Goal: Transaction & Acquisition: Purchase product/service

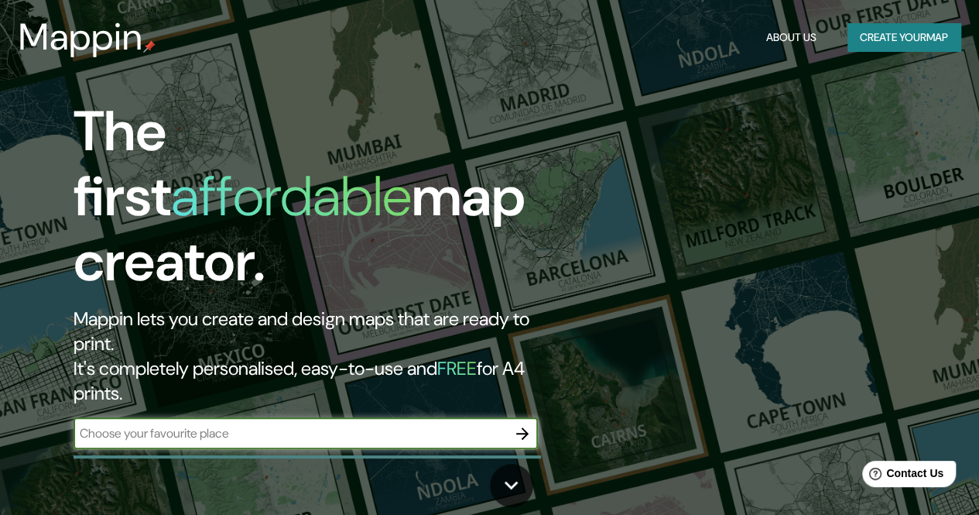
click at [139, 424] on input "text" at bounding box center [290, 433] width 433 height 18
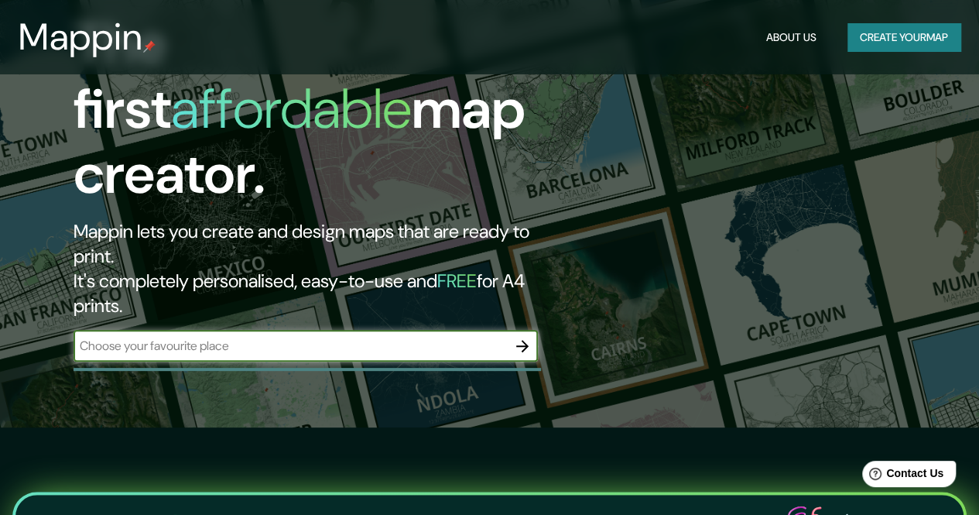
scroll to position [93, 0]
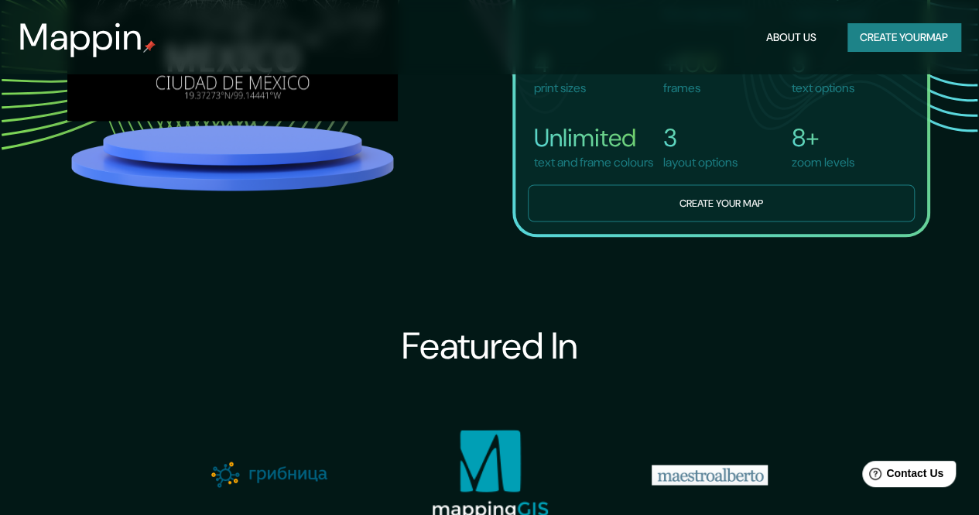
click at [735, 211] on button "Create your map" at bounding box center [721, 203] width 387 height 38
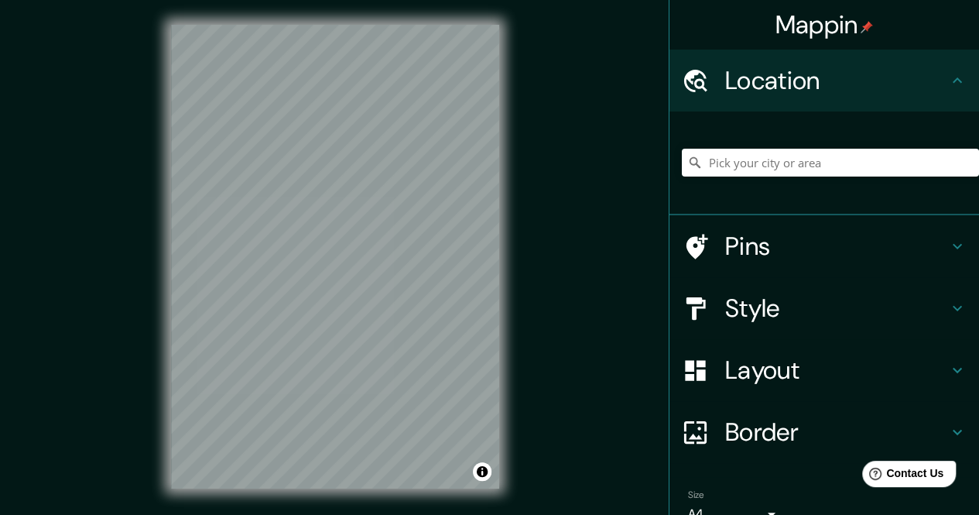
click at [947, 255] on div "Pins" at bounding box center [825, 246] width 310 height 62
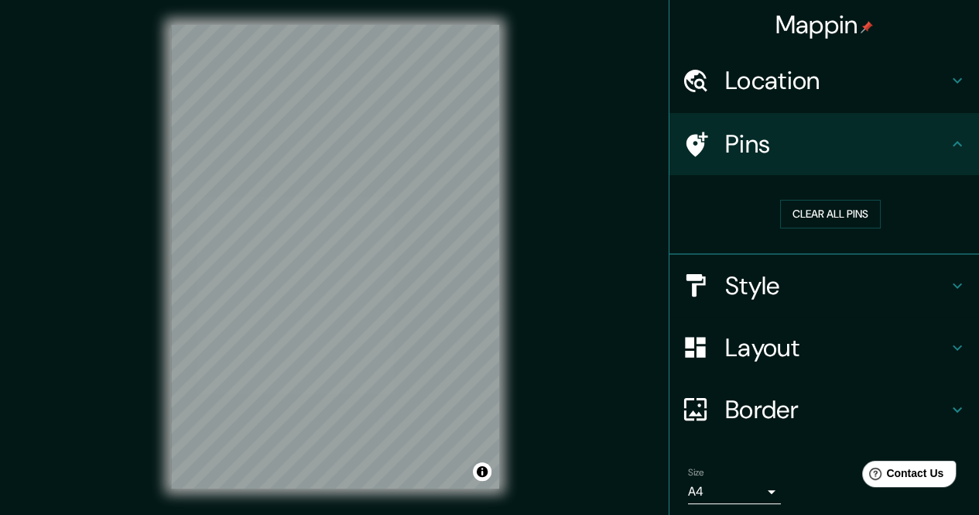
click at [948, 293] on icon at bounding box center [957, 285] width 19 height 19
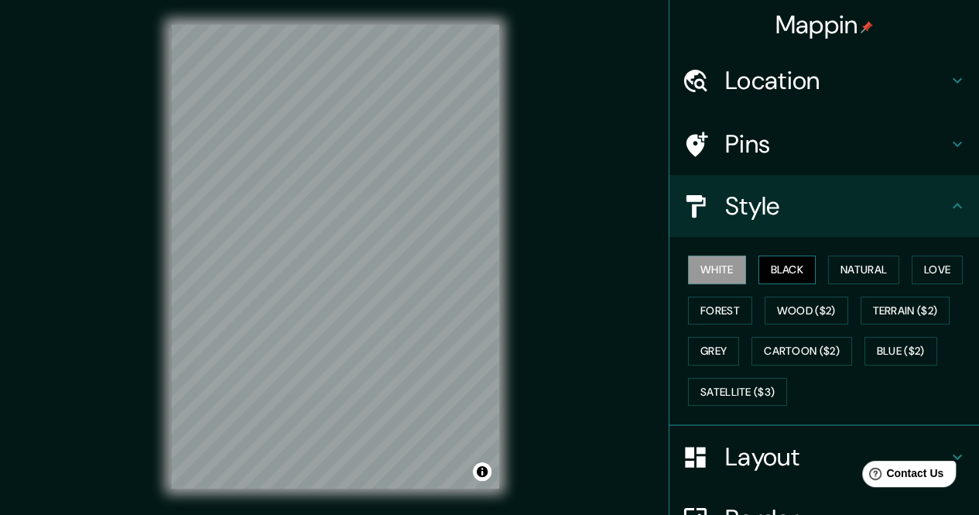
click at [771, 276] on button "Black" at bounding box center [788, 269] width 58 height 29
click at [852, 270] on button "Natural" at bounding box center [863, 269] width 71 height 29
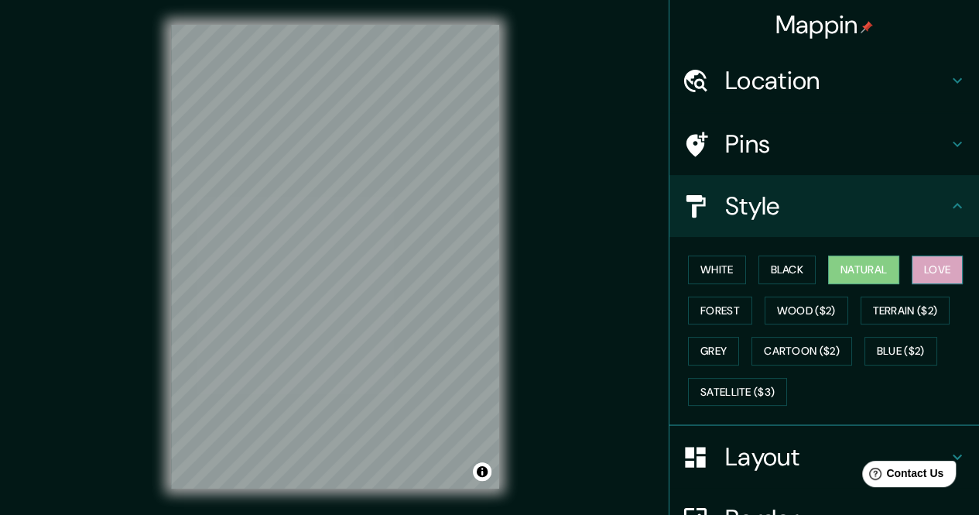
click at [934, 262] on button "Love" at bounding box center [937, 269] width 51 height 29
click at [722, 307] on button "Forest" at bounding box center [720, 310] width 64 height 29
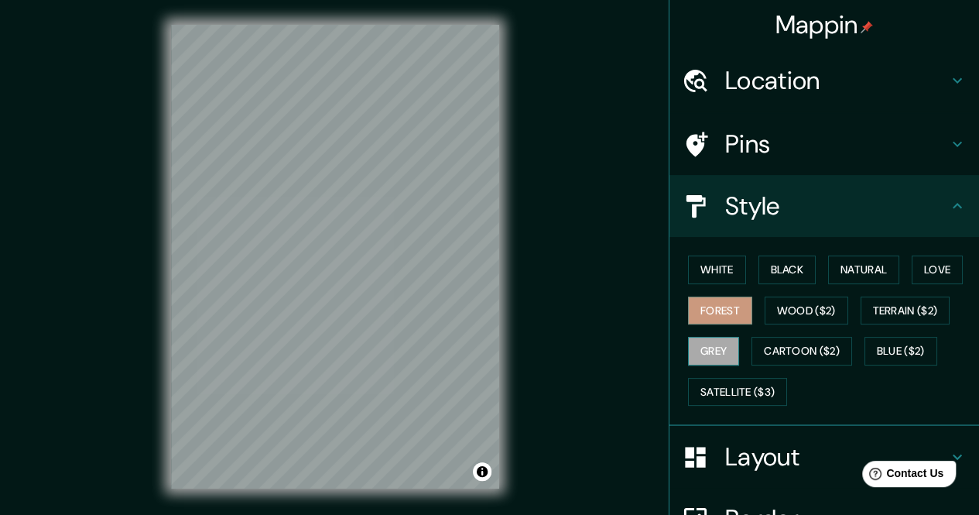
click at [701, 341] on button "Grey" at bounding box center [713, 351] width 51 height 29
click at [700, 272] on button "White" at bounding box center [717, 269] width 58 height 29
click at [703, 348] on button "Grey" at bounding box center [713, 351] width 51 height 29
click at [759, 277] on button "Black" at bounding box center [788, 269] width 58 height 29
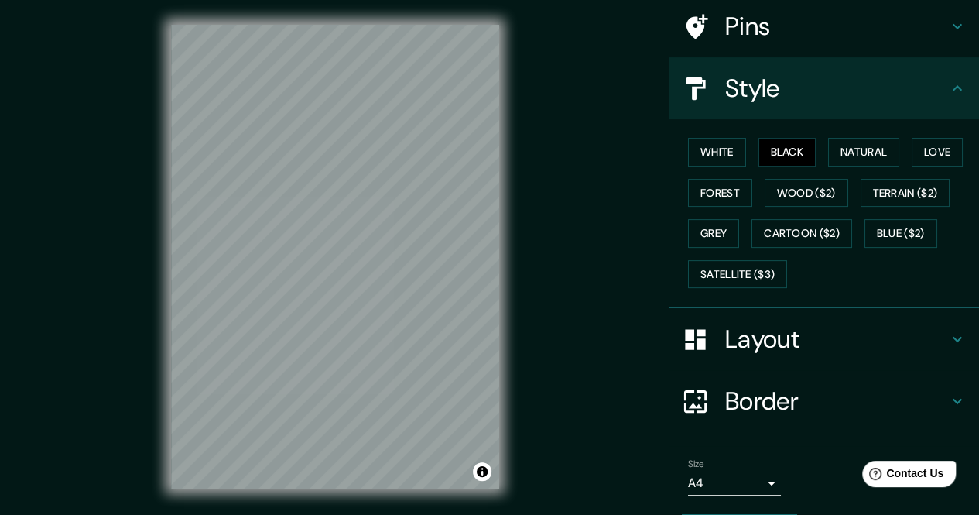
click at [948, 343] on icon at bounding box center [957, 339] width 19 height 19
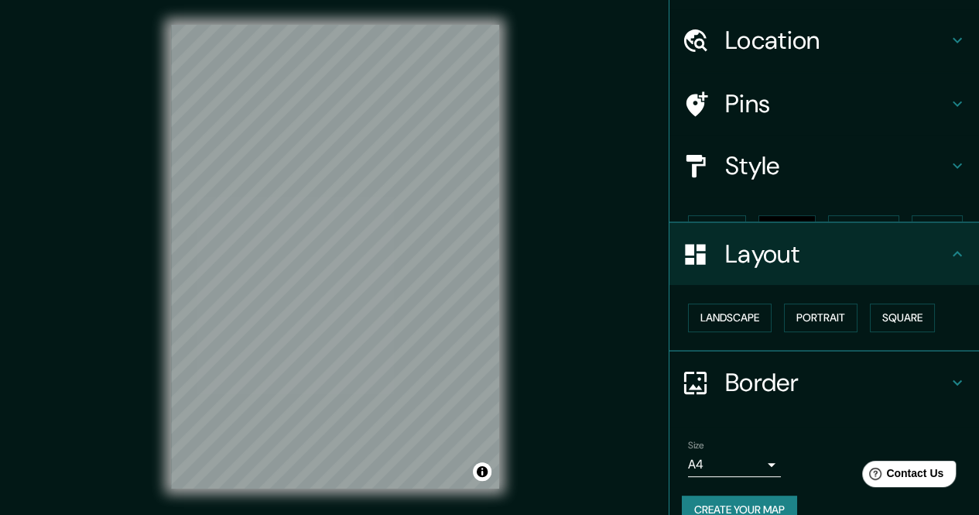
scroll to position [40, 0]
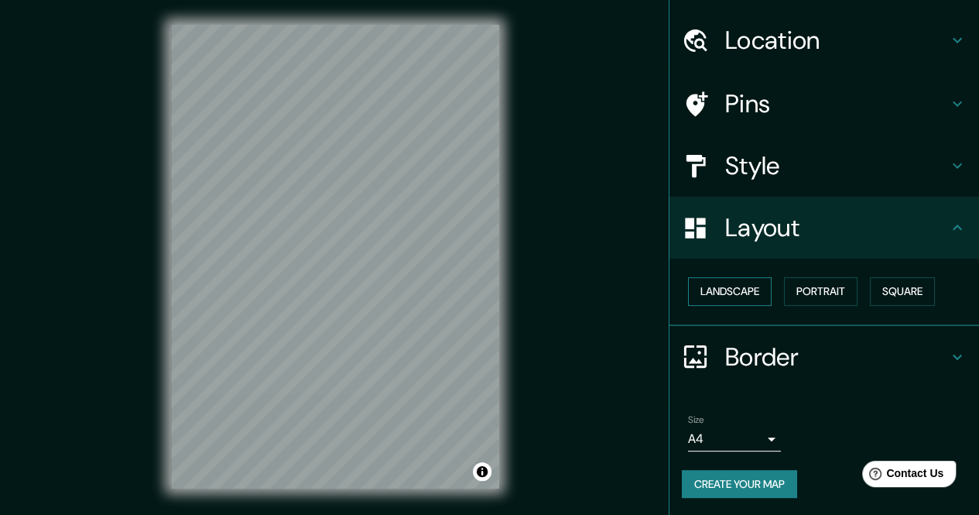
click at [741, 288] on button "Landscape" at bounding box center [730, 291] width 84 height 29
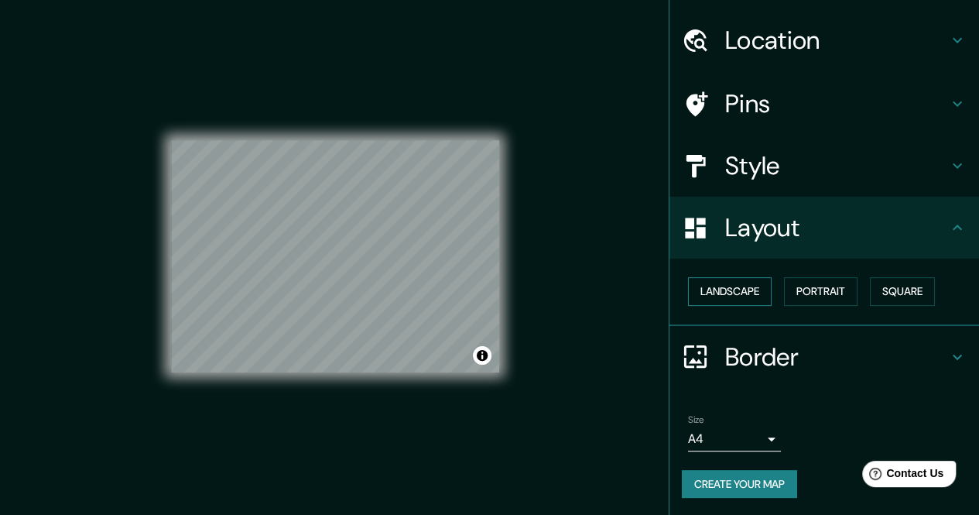
click at [744, 290] on button "Landscape" at bounding box center [730, 291] width 84 height 29
click at [810, 292] on button "Portrait" at bounding box center [821, 291] width 74 height 29
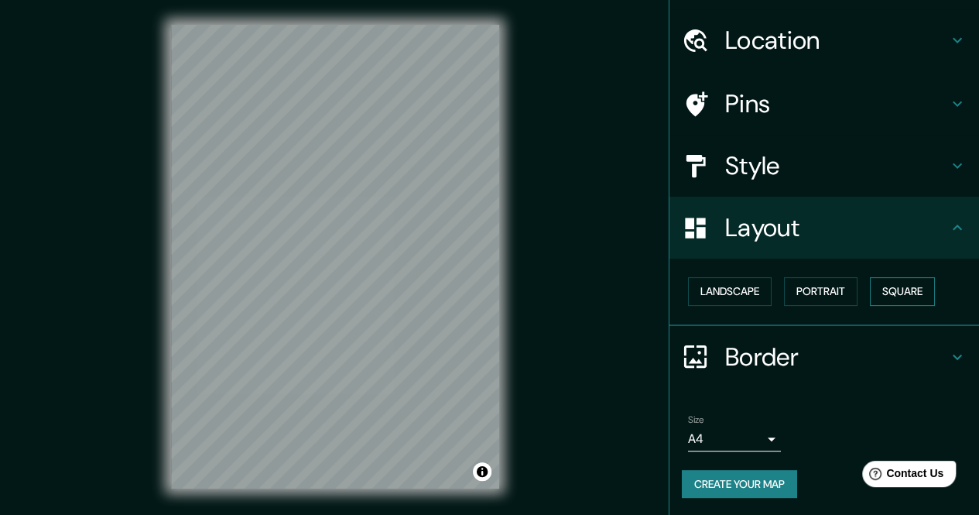
click at [897, 296] on button "Square" at bounding box center [902, 291] width 65 height 29
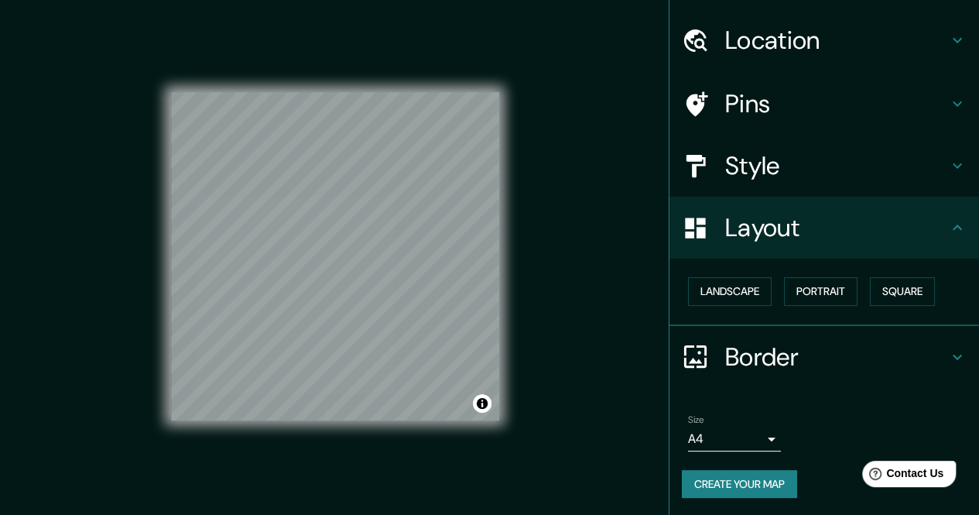
click at [792, 354] on h4 "Border" at bounding box center [836, 356] width 223 height 31
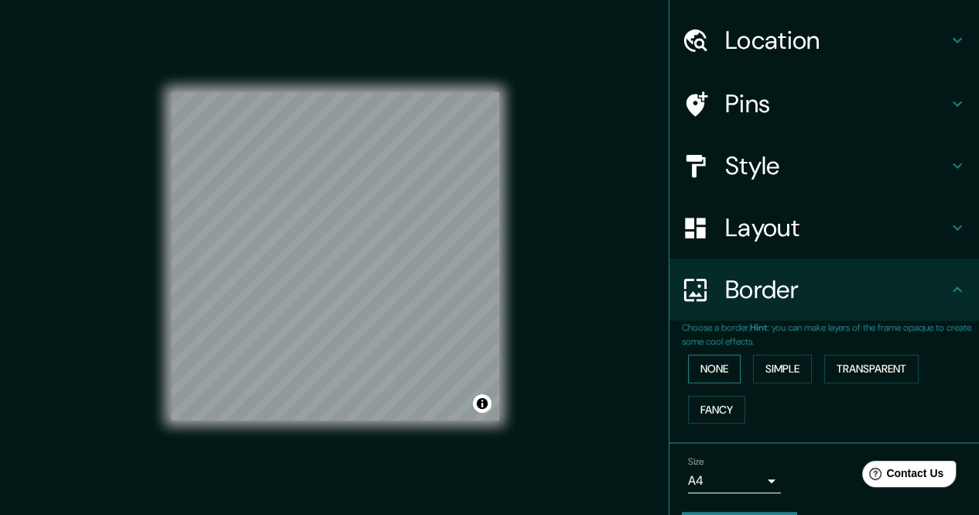
click at [706, 365] on button "None" at bounding box center [714, 369] width 53 height 29
click at [771, 369] on button "Simple" at bounding box center [782, 369] width 59 height 29
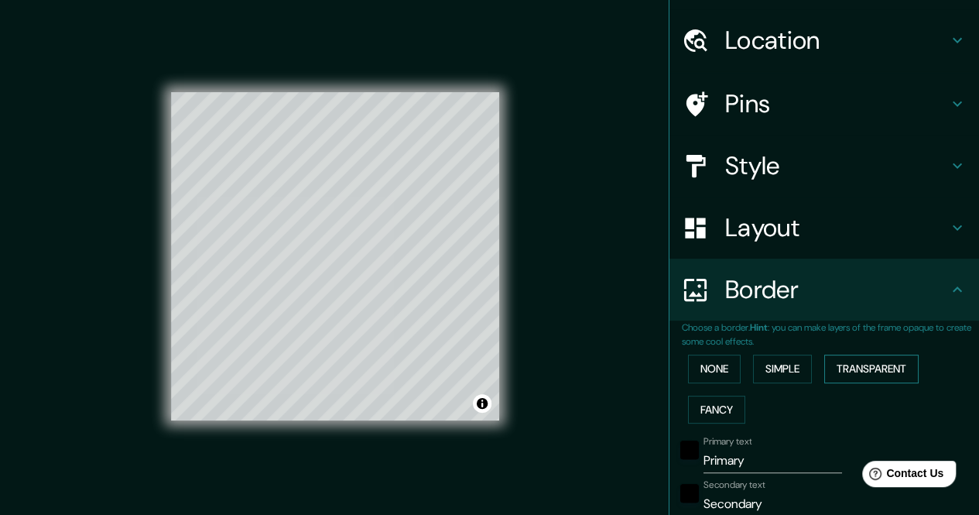
click at [872, 368] on button "Transparent" at bounding box center [871, 369] width 94 height 29
click at [711, 406] on button "Fancy" at bounding box center [716, 410] width 57 height 29
click at [707, 364] on button "None" at bounding box center [714, 369] width 53 height 29
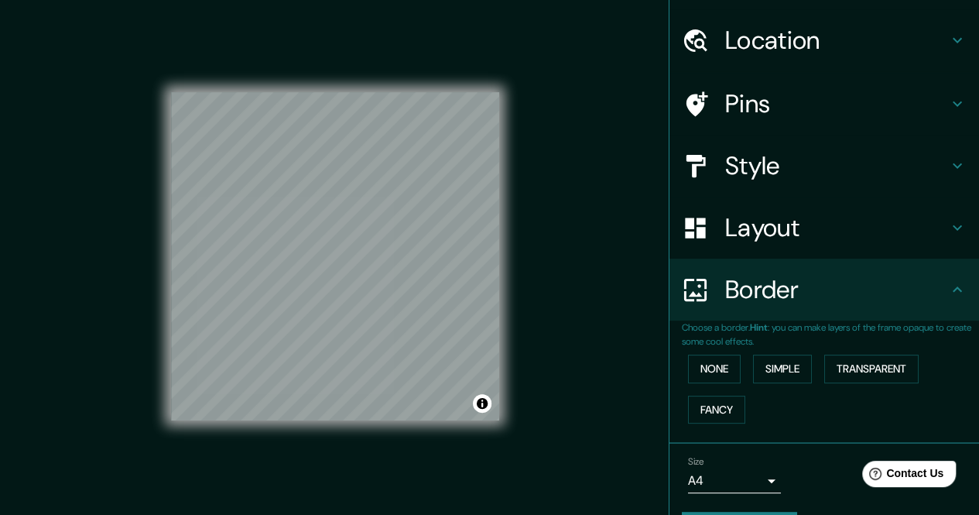
click at [953, 290] on icon at bounding box center [957, 288] width 9 height 5
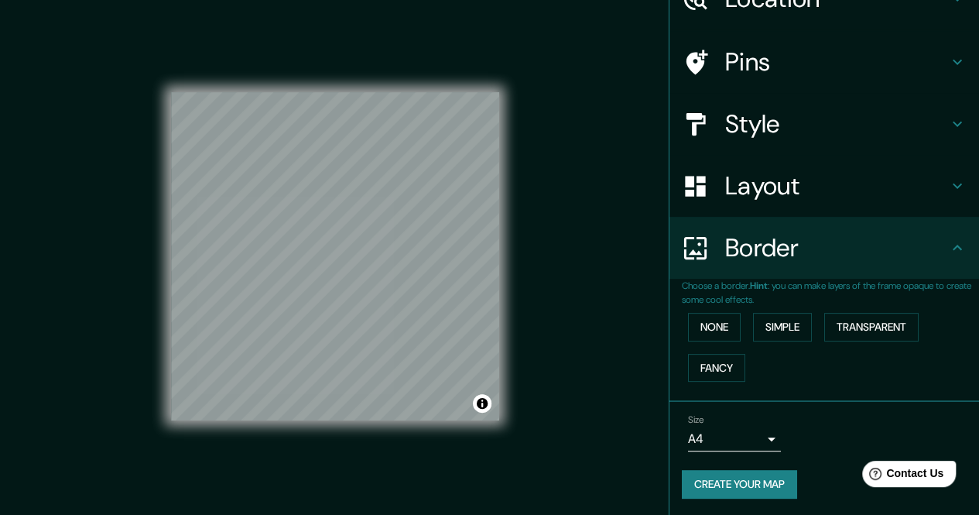
click at [864, 253] on h4 "Border" at bounding box center [836, 247] width 223 height 31
click at [954, 251] on div "Border" at bounding box center [825, 248] width 310 height 62
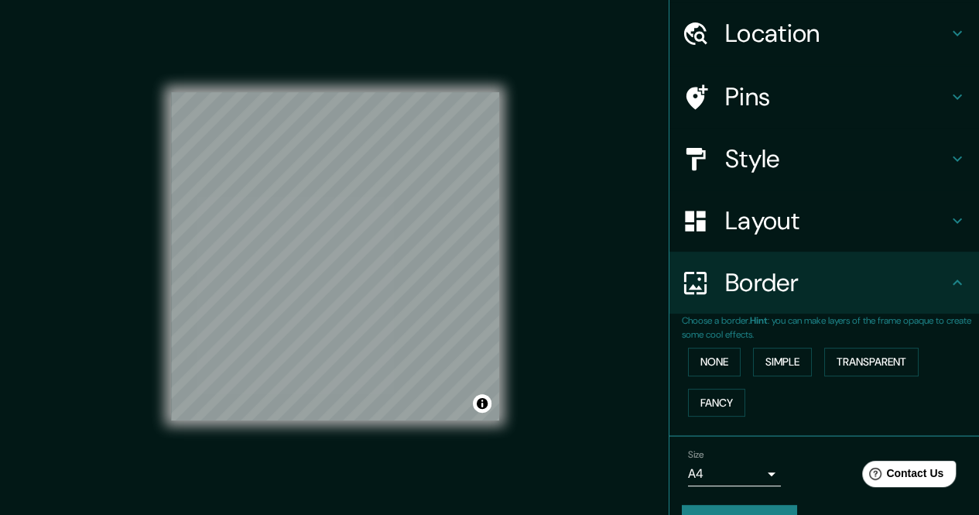
scroll to position [45, 0]
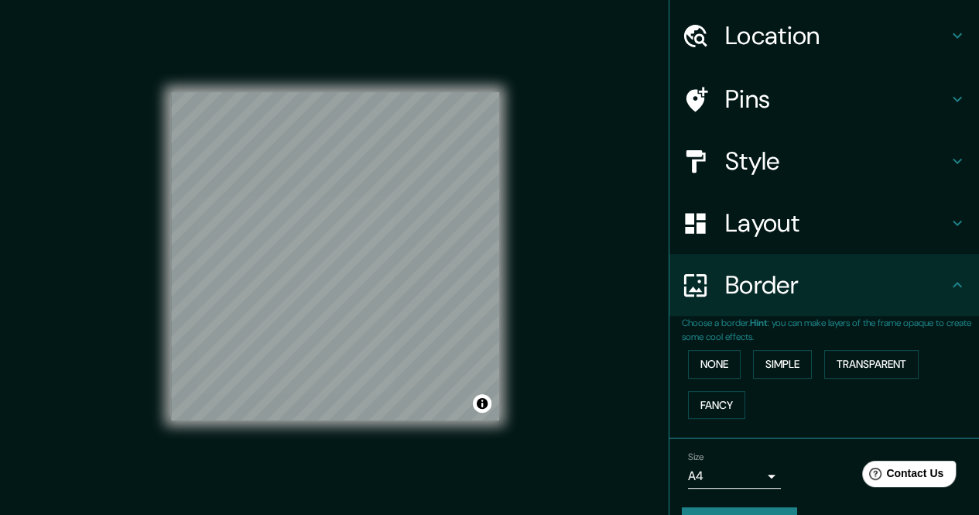
click at [930, 113] on h4 "Pins" at bounding box center [836, 99] width 223 height 31
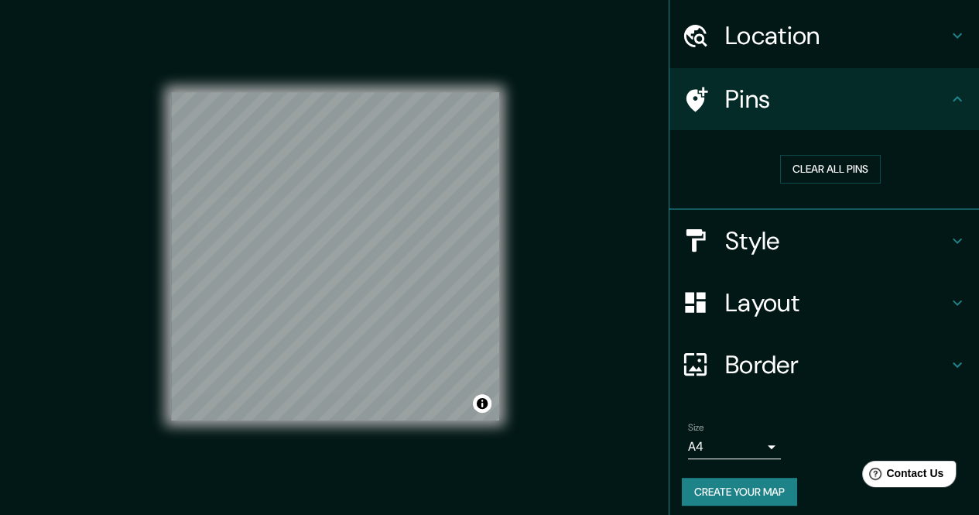
click at [948, 96] on icon at bounding box center [957, 99] width 19 height 19
click at [948, 34] on icon at bounding box center [957, 35] width 19 height 19
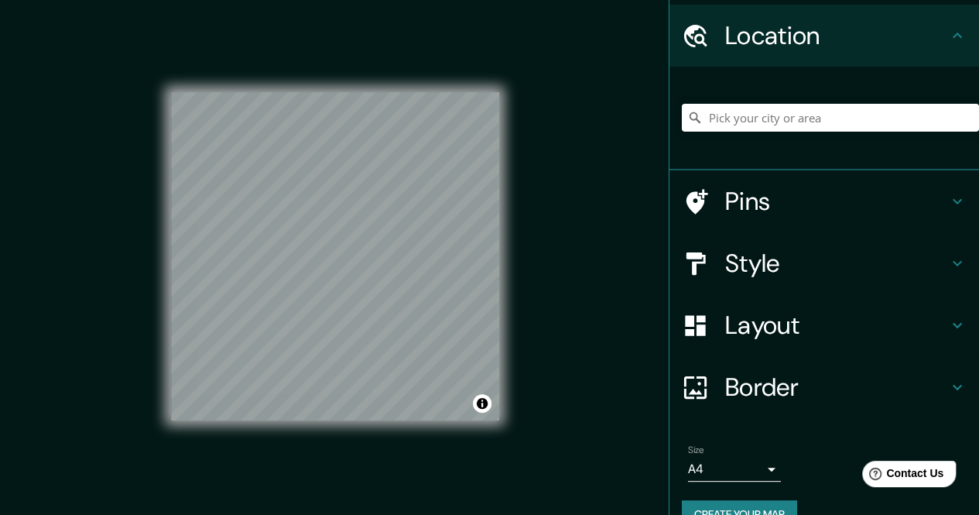
scroll to position [77, 0]
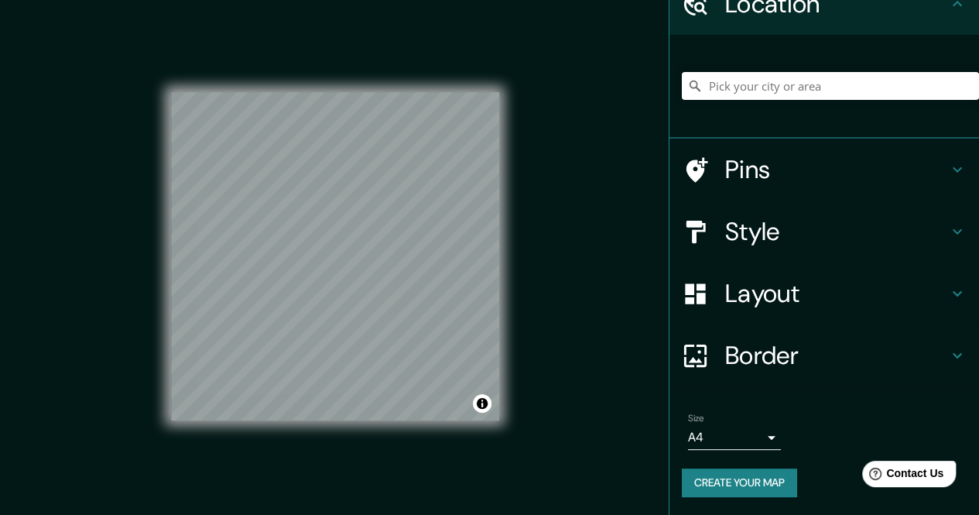
click at [762, 483] on button "Create your map" at bounding box center [739, 482] width 115 height 29
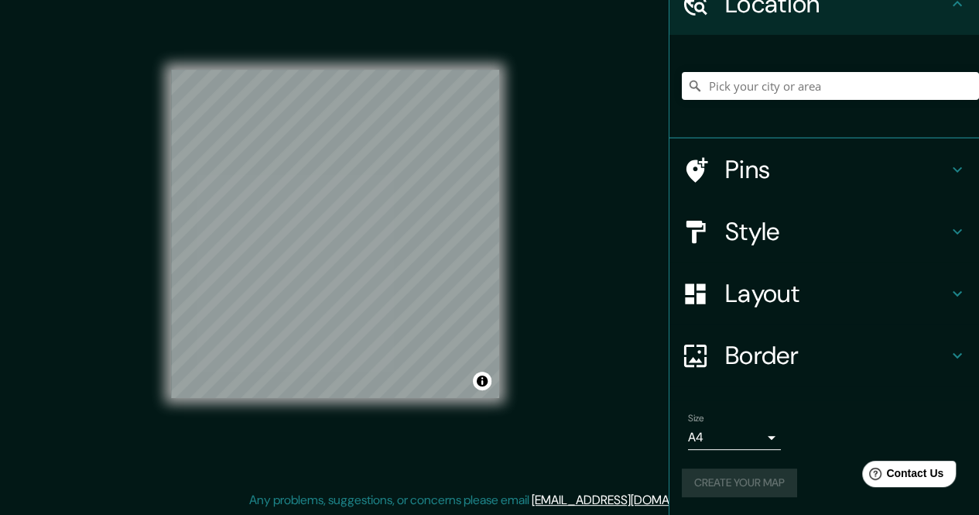
click at [759, 484] on div "Create your map" at bounding box center [824, 482] width 285 height 29
click at [720, 481] on button "Create your map" at bounding box center [739, 482] width 115 height 29
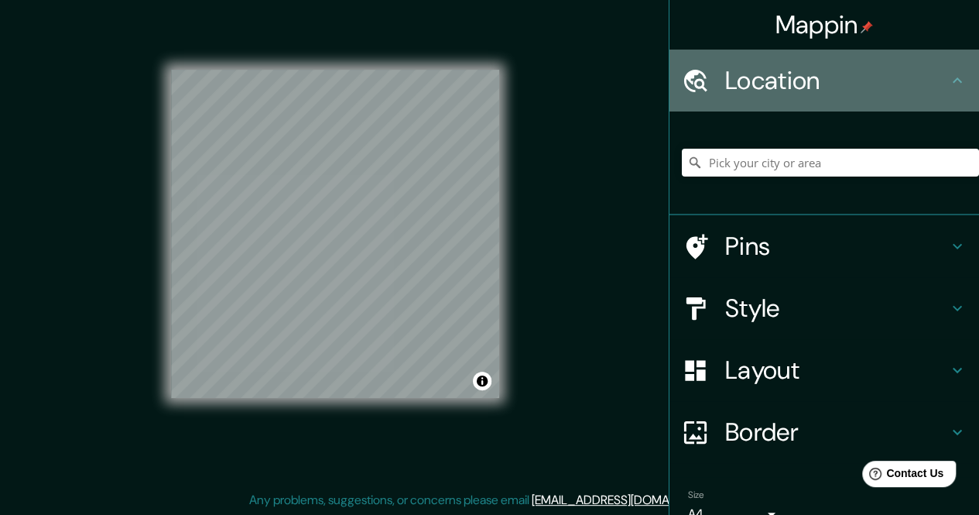
click at [930, 81] on h4 "Location" at bounding box center [836, 80] width 223 height 31
click at [948, 79] on icon at bounding box center [957, 80] width 19 height 19
click at [949, 78] on icon at bounding box center [957, 80] width 19 height 19
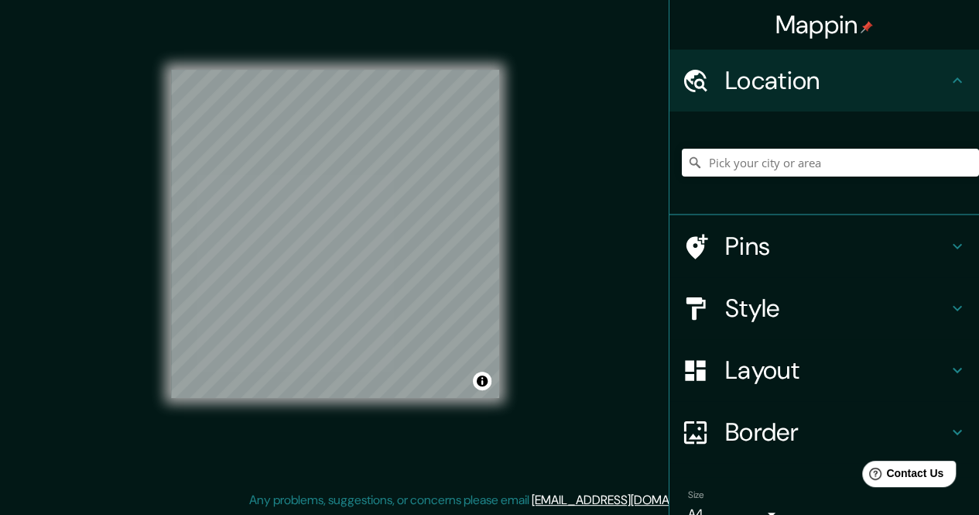
click at [948, 243] on icon at bounding box center [957, 246] width 19 height 19
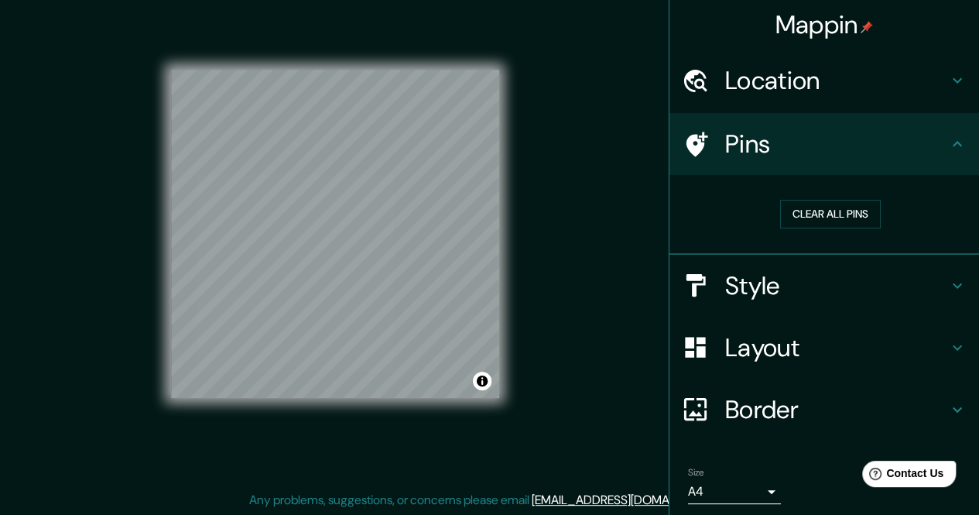
click at [932, 148] on h4 "Pins" at bounding box center [836, 143] width 223 height 31
click at [952, 88] on icon at bounding box center [957, 80] width 19 height 19
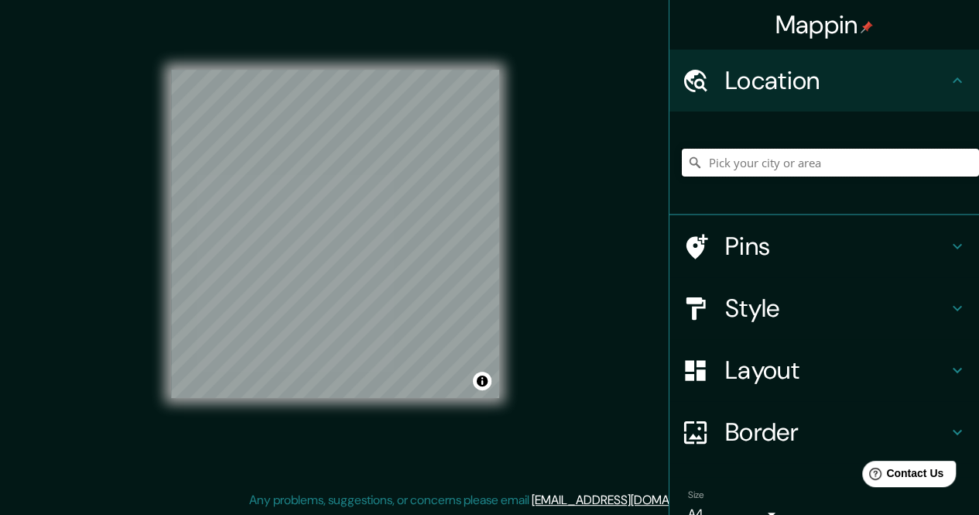
click at [897, 166] on input "Pick your city or area" at bounding box center [830, 163] width 297 height 28
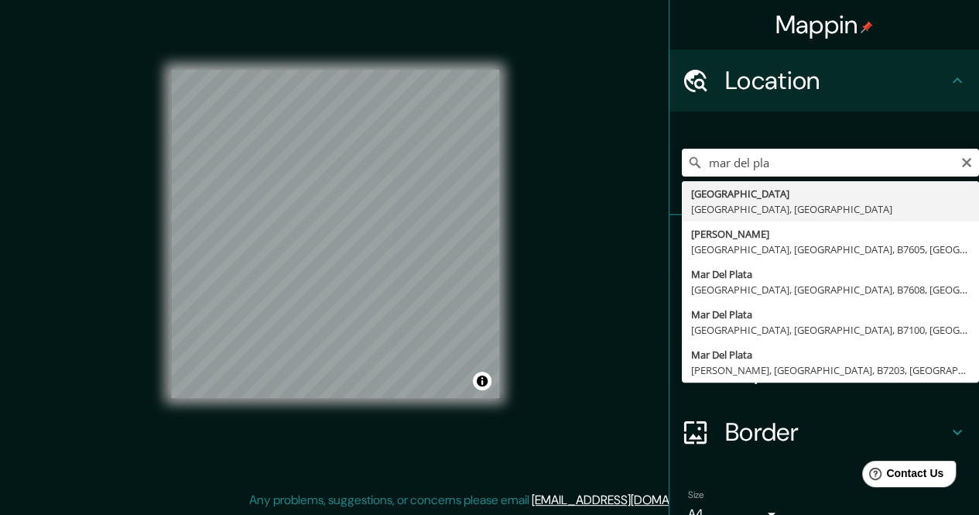
type input "[GEOGRAPHIC_DATA], [GEOGRAPHIC_DATA], [GEOGRAPHIC_DATA]"
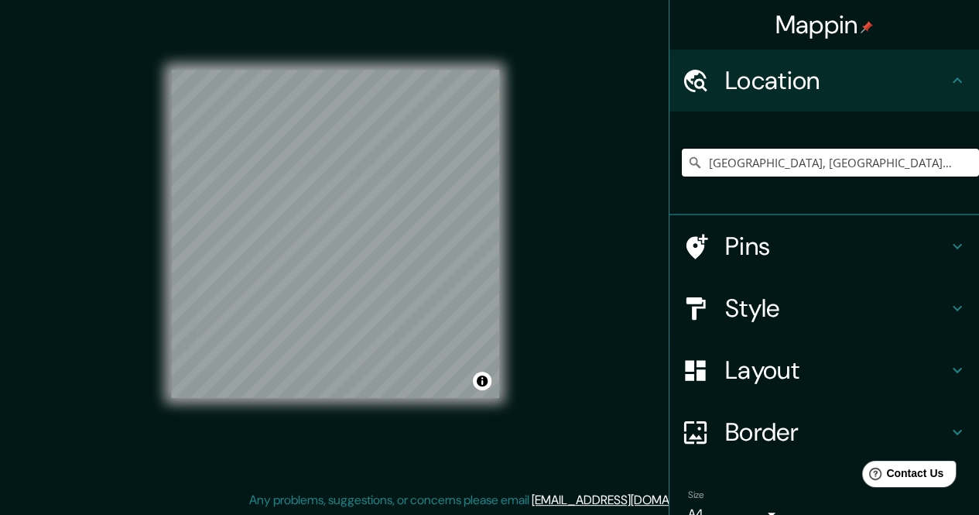
scroll to position [77, 0]
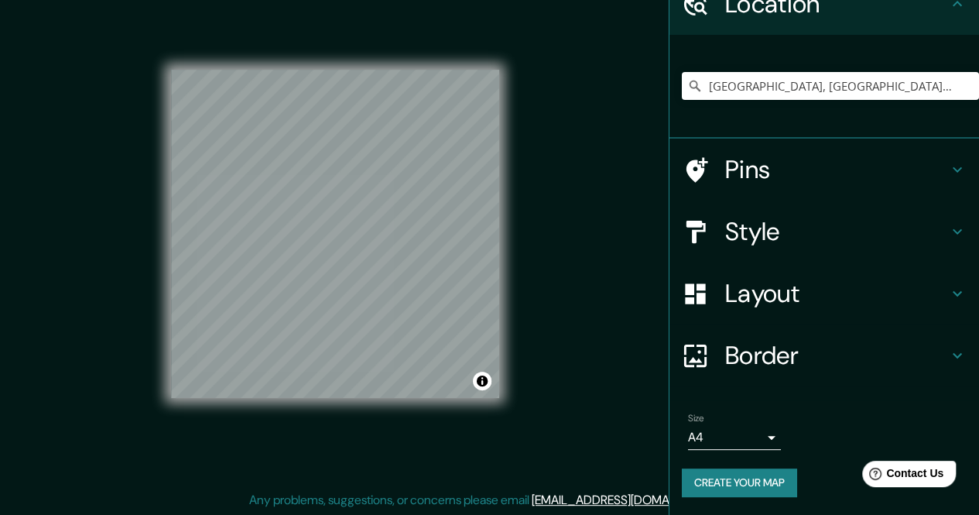
click at [770, 481] on button "Create your map" at bounding box center [739, 482] width 115 height 29
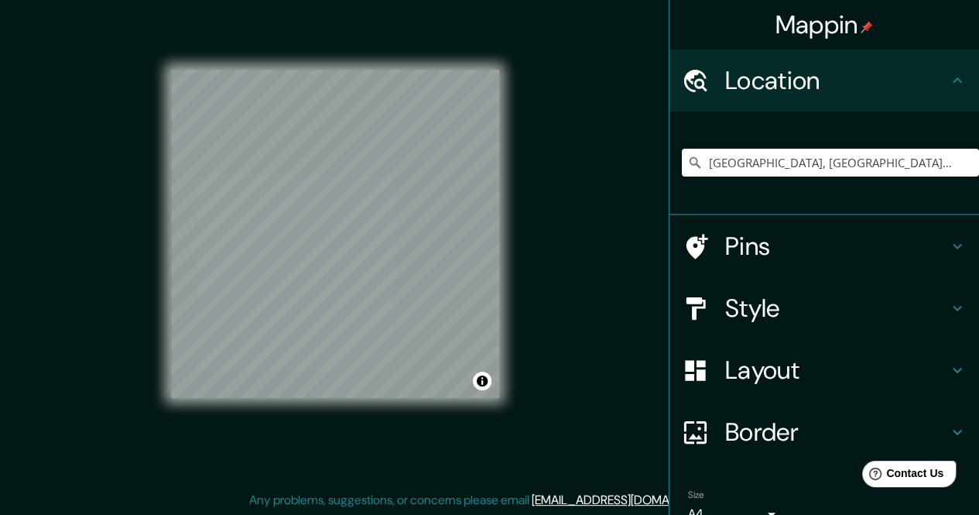
click at [950, 57] on div "Location" at bounding box center [825, 81] width 310 height 62
